Goal: Find specific page/section: Find specific page/section

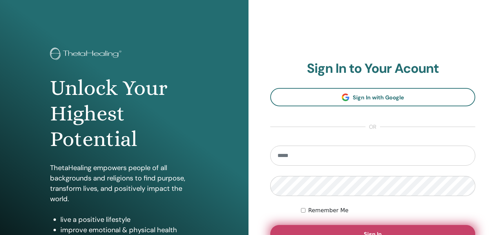
type input "**********"
click at [322, 226] on button "Sign In" at bounding box center [372, 234] width 205 height 18
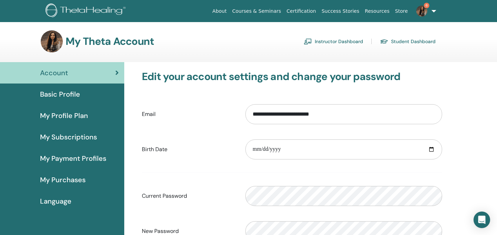
click at [343, 42] on link "Instructor Dashboard" at bounding box center [333, 41] width 59 height 11
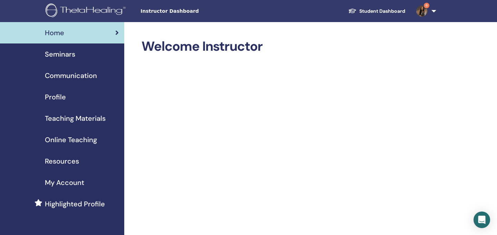
click at [67, 56] on span "Seminars" at bounding box center [60, 54] width 30 height 10
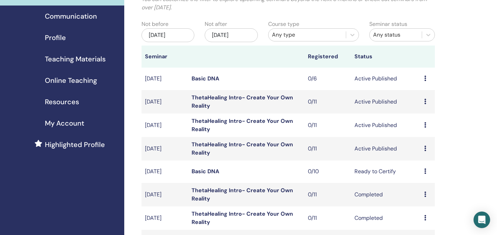
scroll to position [60, 0]
click at [425, 147] on icon at bounding box center [425, 148] width 2 height 6
click at [421, 153] on link "Preview" at bounding box center [419, 152] width 20 height 7
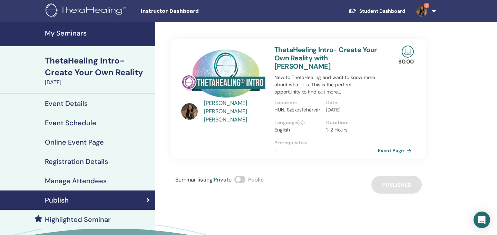
scroll to position [8, 0]
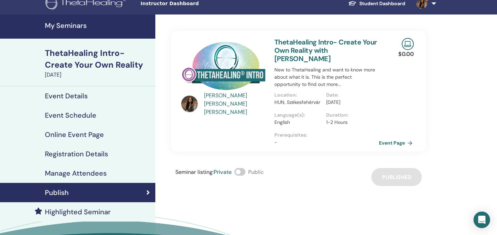
click at [401, 141] on link "Event Page" at bounding box center [397, 143] width 36 height 10
